Goal: Task Accomplishment & Management: Manage account settings

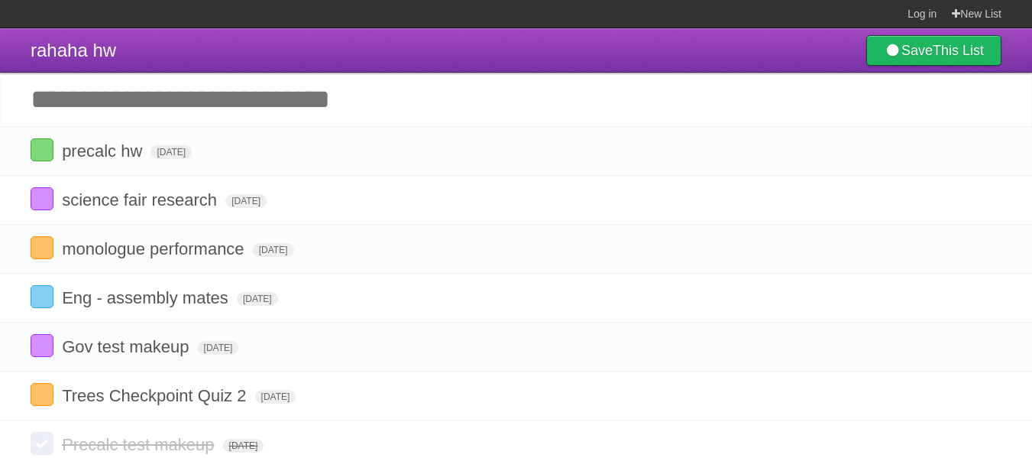
click at [167, 96] on input "Add another task" at bounding box center [516, 99] width 1032 height 53
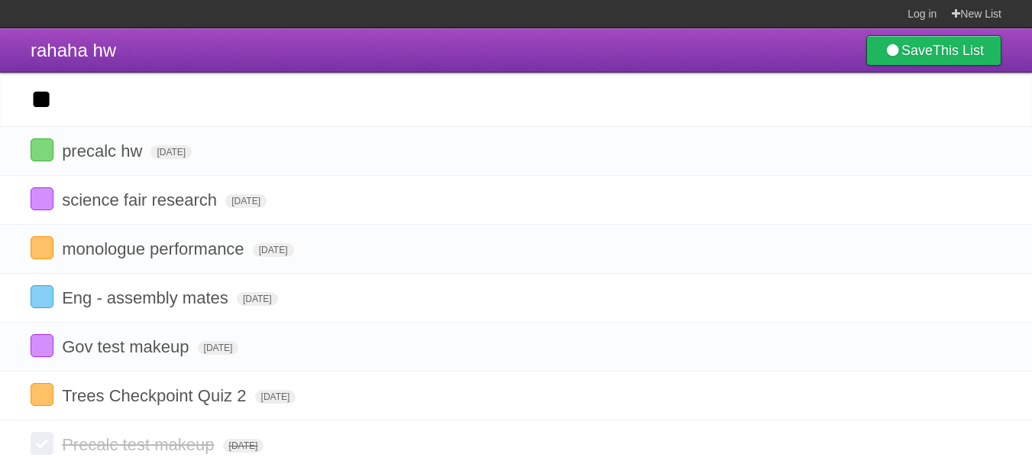
type input "*"
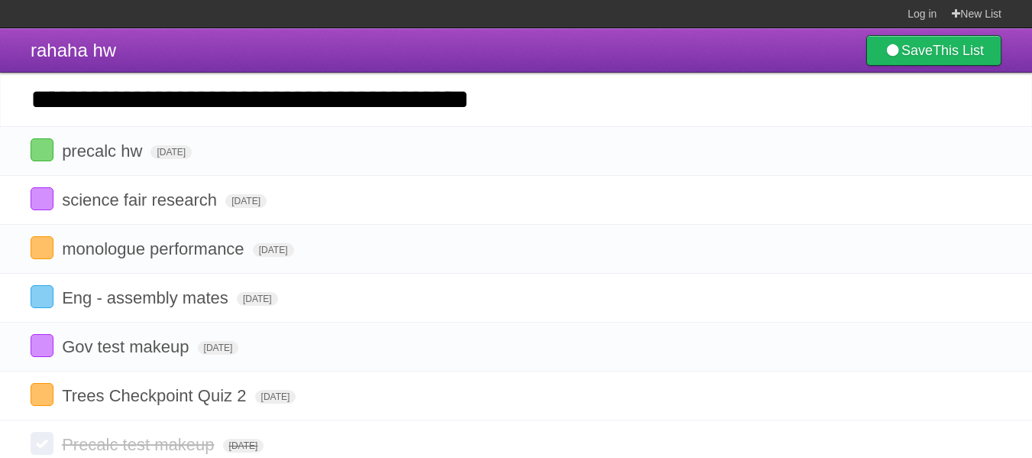
type input "**********"
click input "*********" at bounding box center [0, 0] width 0 height 0
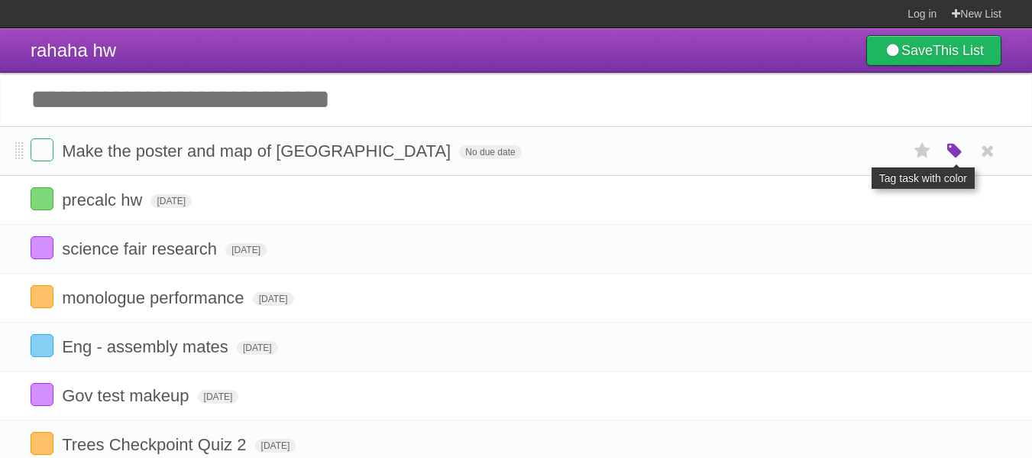
click at [964, 152] on icon "button" at bounding box center [954, 151] width 21 height 20
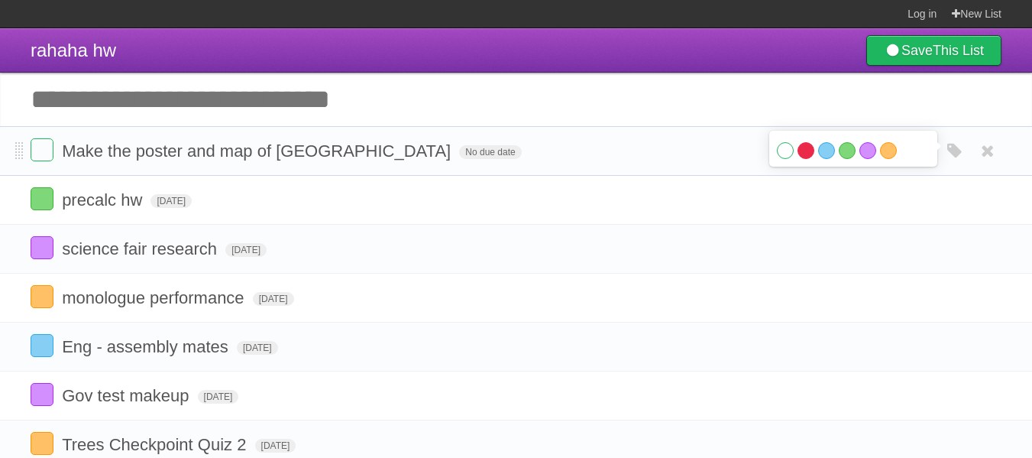
click at [802, 149] on label "Red" at bounding box center [806, 150] width 17 height 17
click at [459, 153] on span "No due date" at bounding box center [490, 152] width 62 height 14
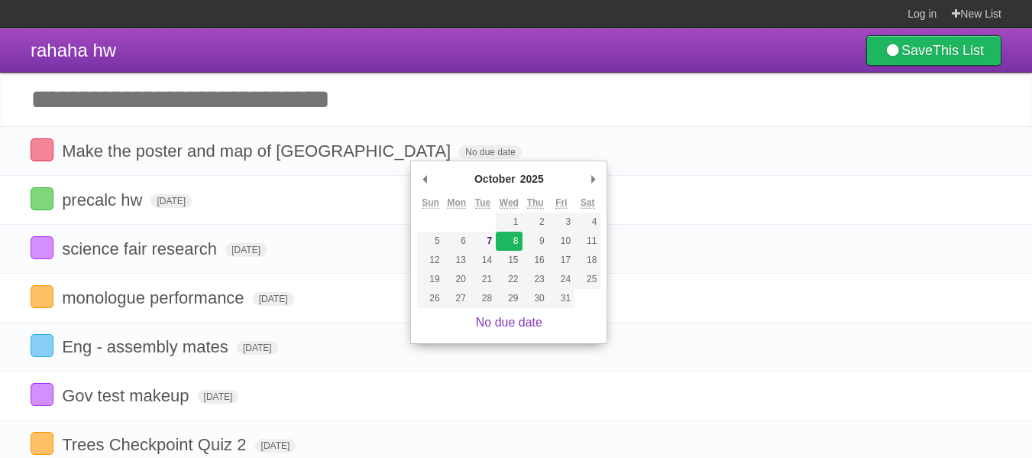
type span "[DATE]"
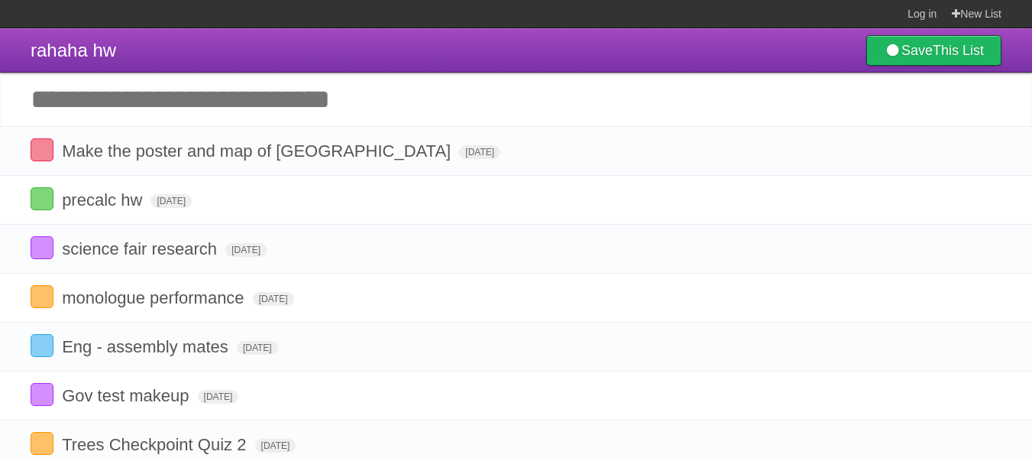
click at [305, 109] on input "Add another task" at bounding box center [516, 99] width 1032 height 53
type input "*"
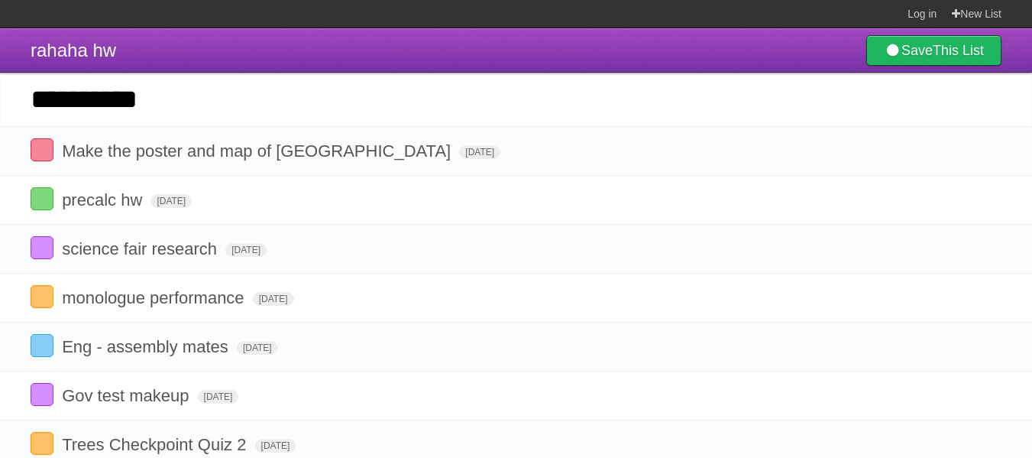
type input "**********"
click input "*********" at bounding box center [0, 0] width 0 height 0
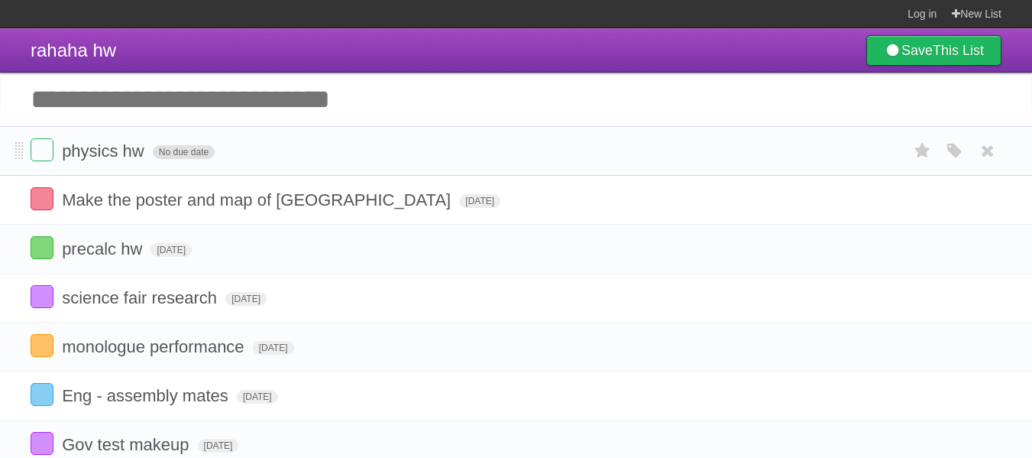
click at [179, 155] on span "No due date" at bounding box center [184, 152] width 62 height 14
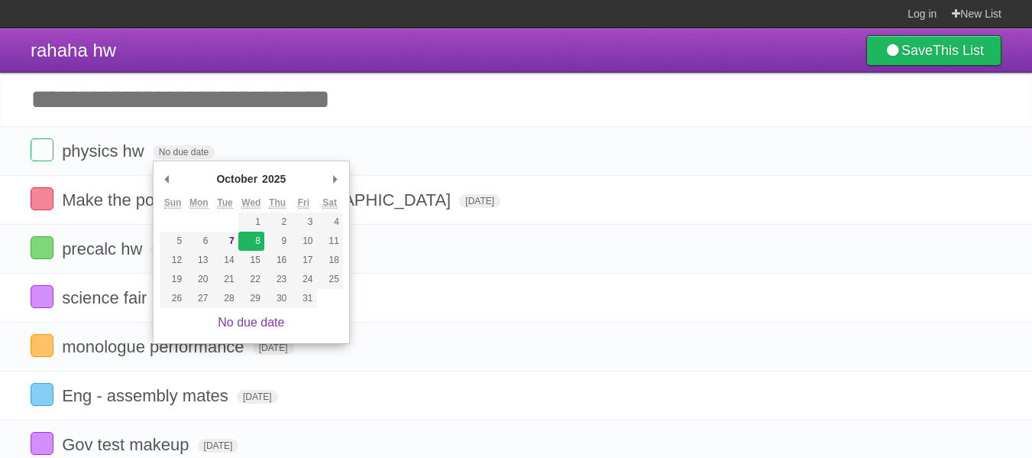
type span "[DATE]"
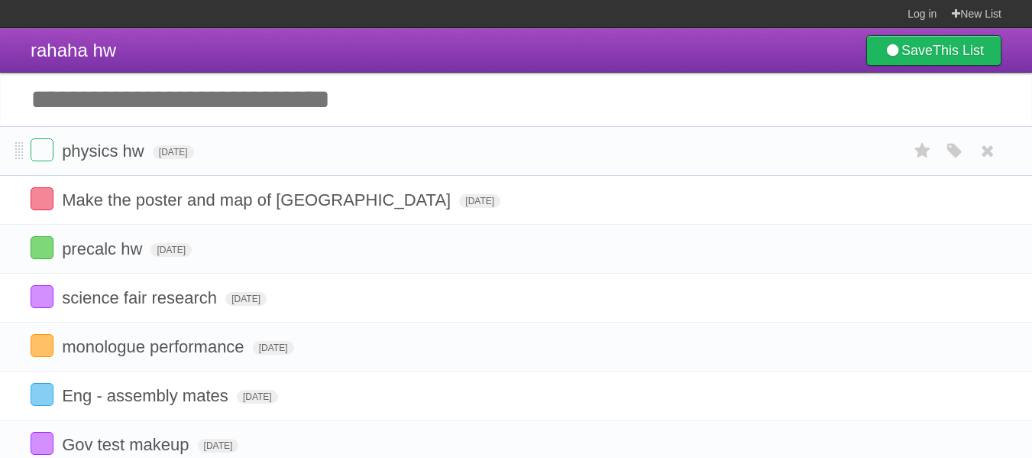
click at [965, 138] on li "physics hw [DATE] White Red Blue Green Purple Orange" at bounding box center [516, 151] width 1032 height 50
click at [959, 147] on icon "button" at bounding box center [954, 151] width 21 height 20
click at [802, 151] on label "Red" at bounding box center [806, 150] width 17 height 17
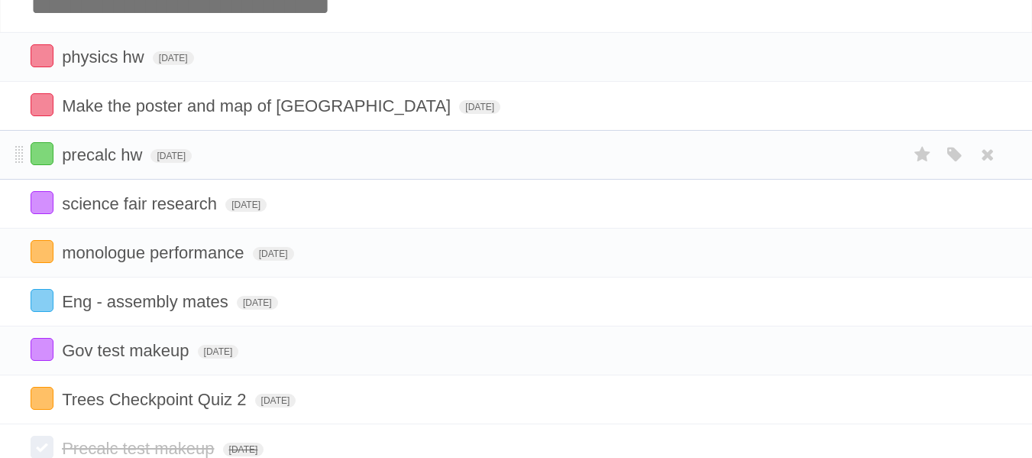
scroll to position [93, 0]
click at [946, 152] on icon "button" at bounding box center [954, 156] width 21 height 20
click at [804, 151] on label "Red" at bounding box center [806, 155] width 17 height 17
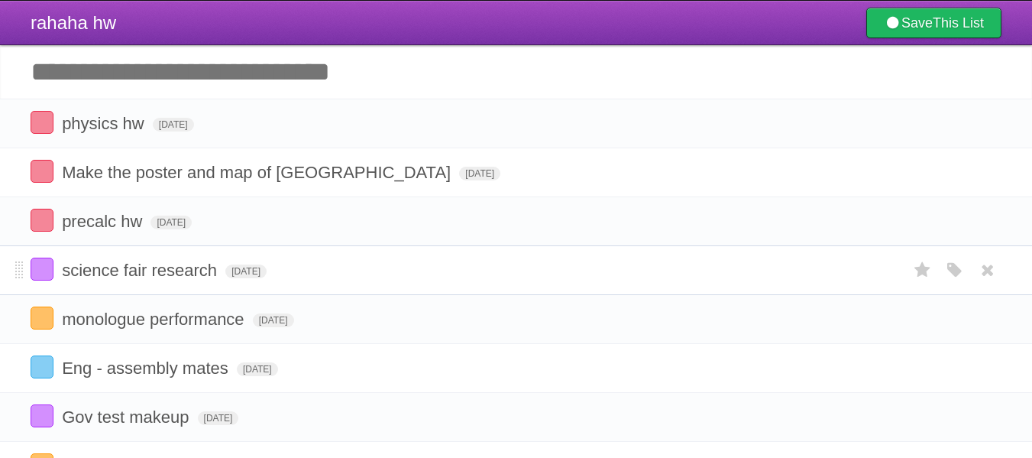
scroll to position [0, 0]
